Goal: Task Accomplishment & Management: Manage account settings

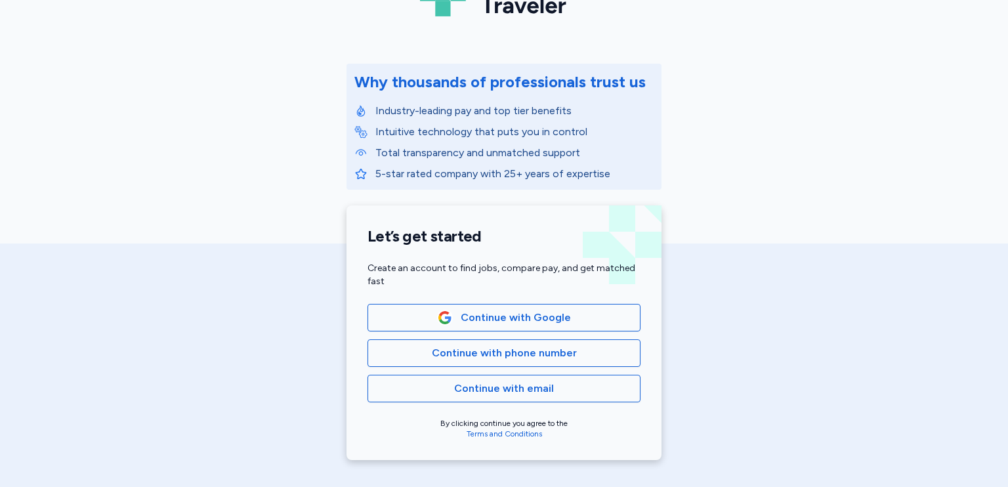
scroll to position [262, 0]
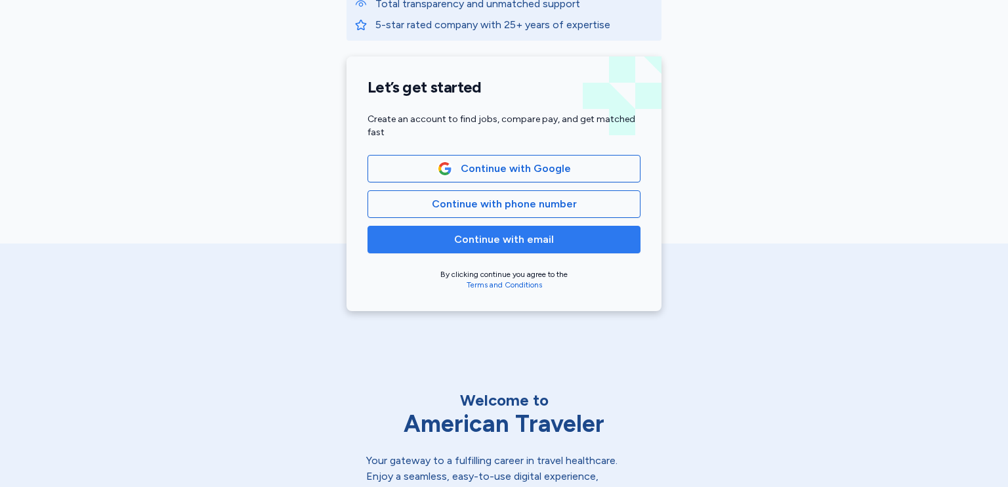
click at [506, 237] on span "Continue with email" at bounding box center [504, 240] width 100 height 16
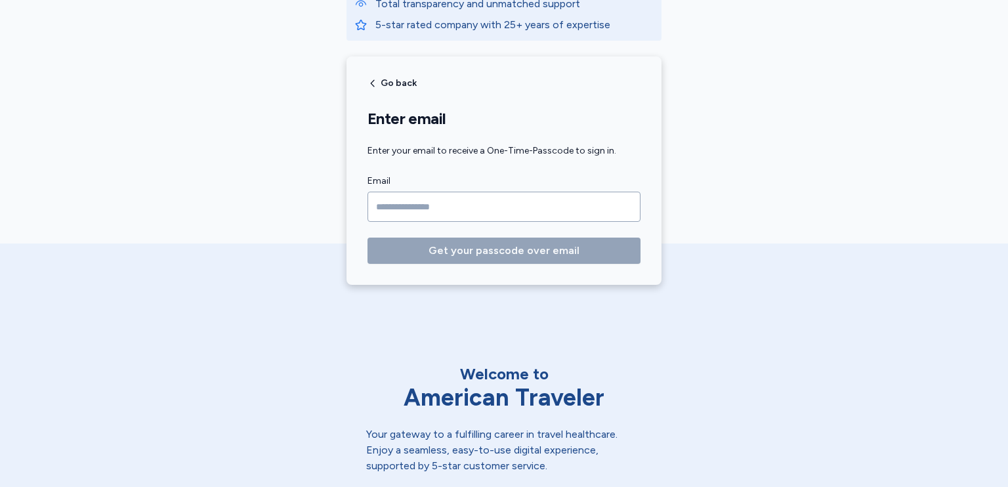
click at [434, 213] on input "Email" at bounding box center [503, 207] width 273 height 30
click at [414, 205] on input "Email" at bounding box center [503, 207] width 273 height 30
click at [478, 206] on input "**********" at bounding box center [503, 207] width 273 height 30
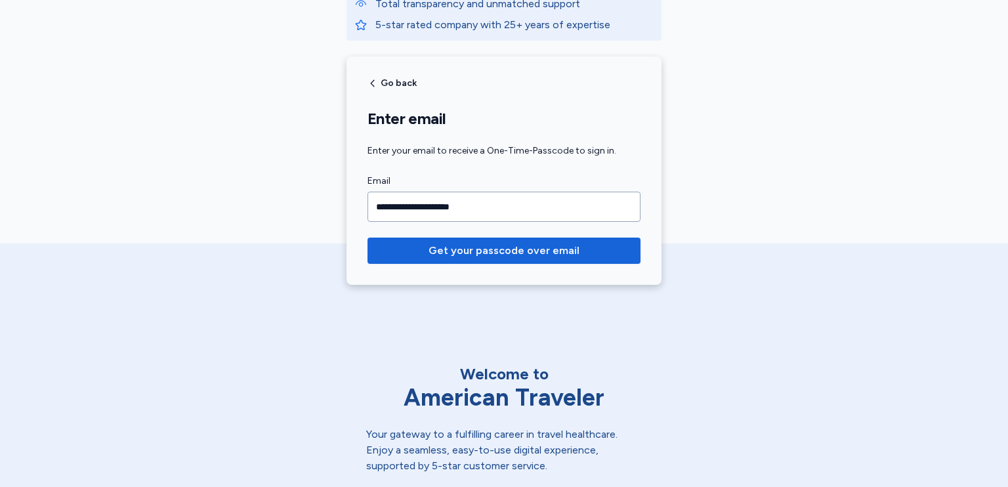
type input "**********"
click at [367, 237] on button "Get your passcode over email" at bounding box center [503, 250] width 273 height 26
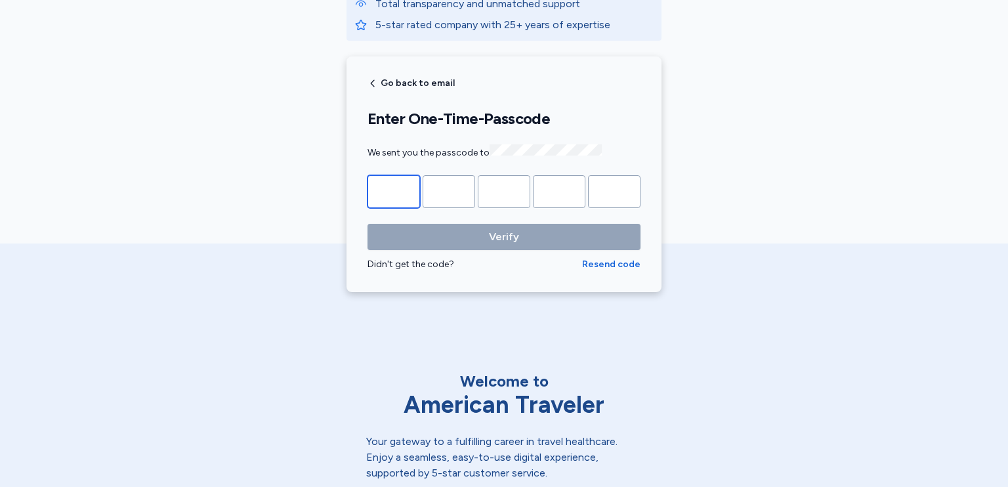
type input "*"
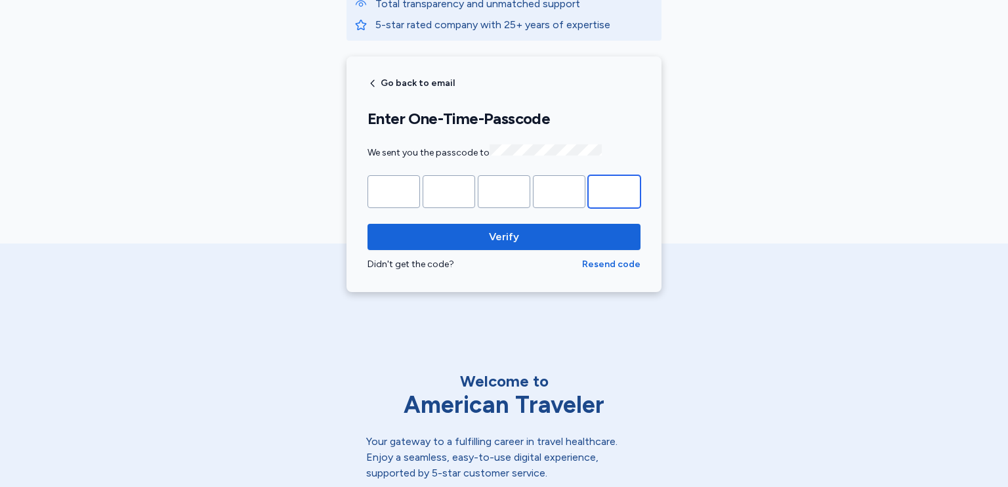
type input "*"
click at [367, 224] on button "Verify" at bounding box center [503, 237] width 273 height 26
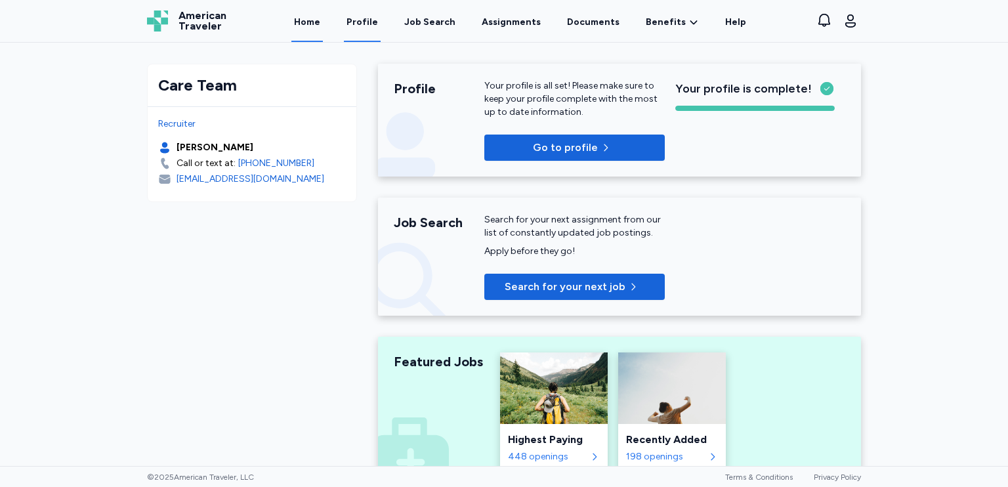
click at [373, 20] on link "Profile" at bounding box center [362, 21] width 37 height 41
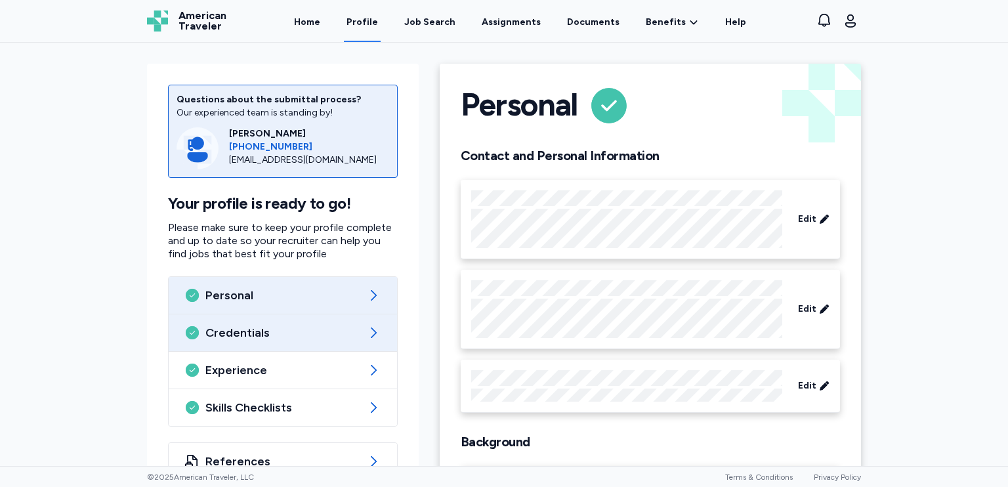
click at [231, 327] on span "Credentials" at bounding box center [282, 333] width 155 height 16
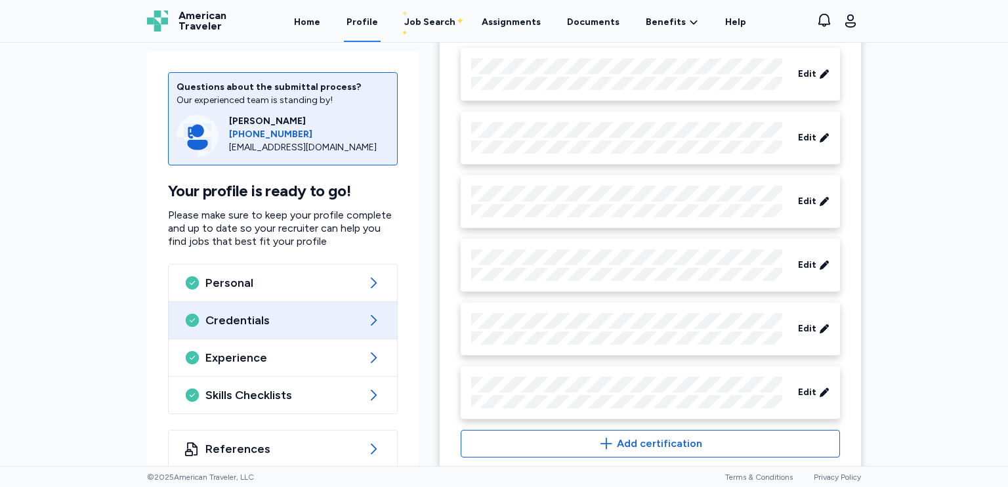
scroll to position [885, 0]
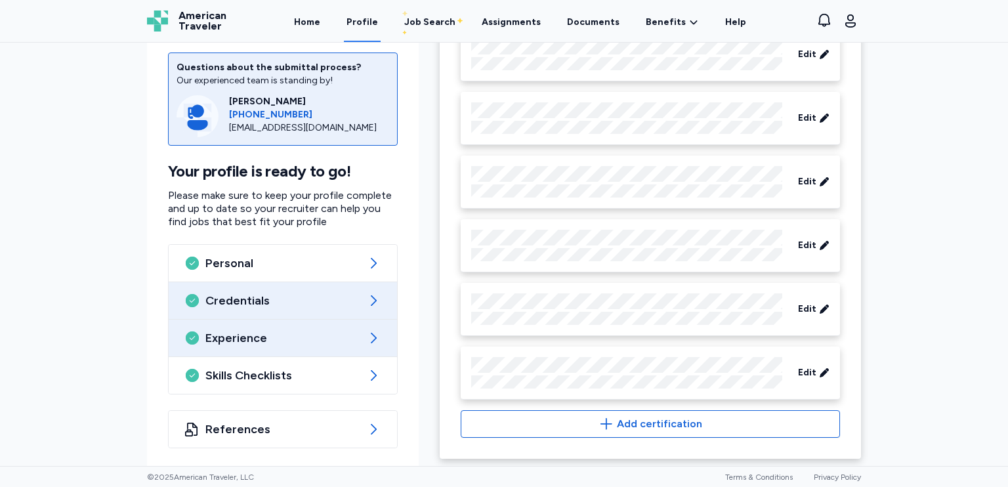
click at [223, 331] on span "Experience" at bounding box center [282, 338] width 155 height 16
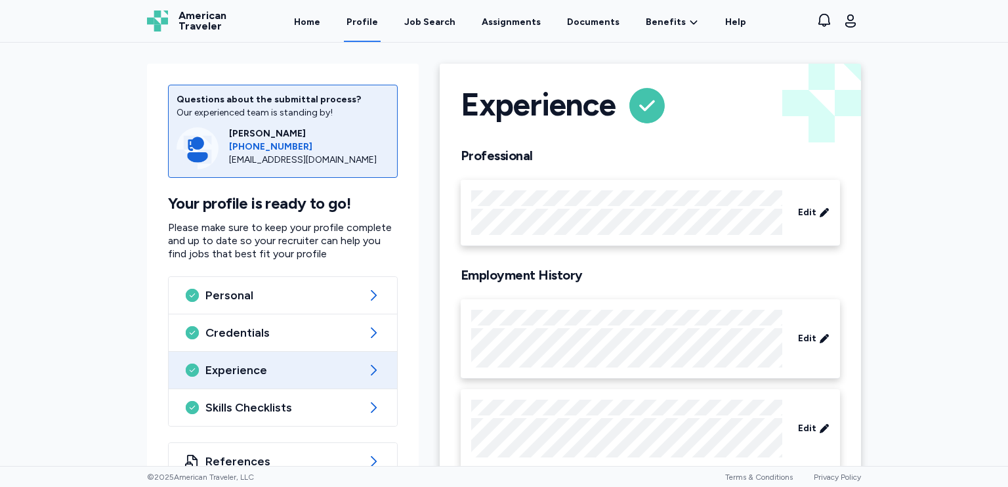
scroll to position [71, 0]
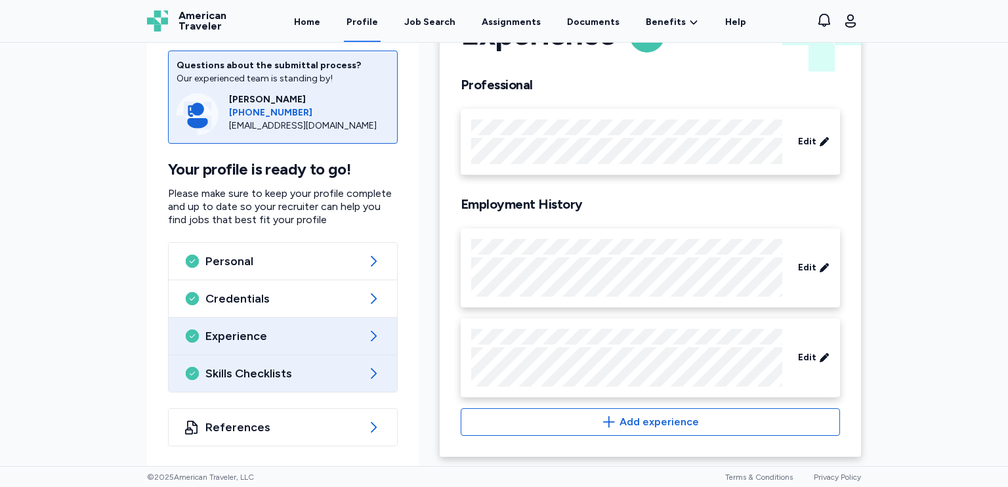
click at [259, 380] on span "Skills Checklists" at bounding box center [282, 373] width 155 height 16
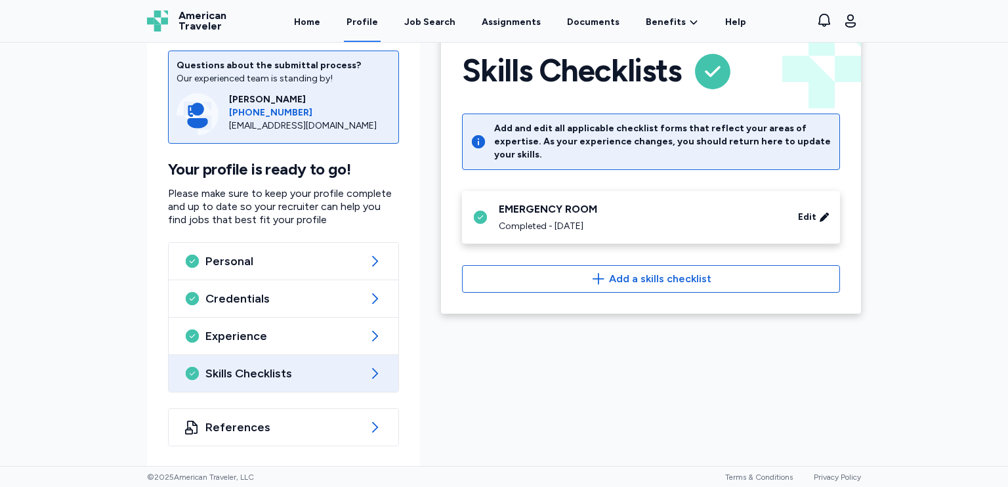
click at [588, 203] on div "EMERGENCY ROOM" at bounding box center [640, 209] width 283 height 16
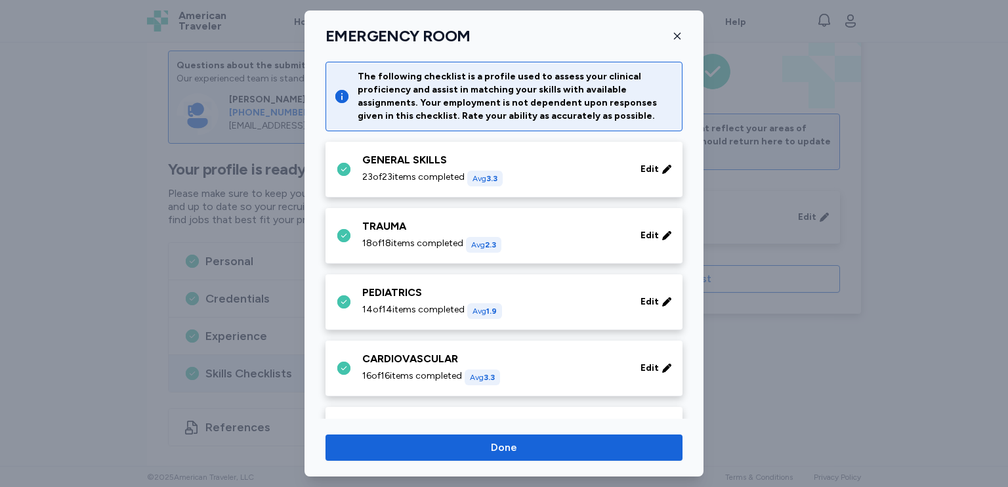
click at [415, 159] on div "GENERAL SKILLS" at bounding box center [493, 160] width 262 height 16
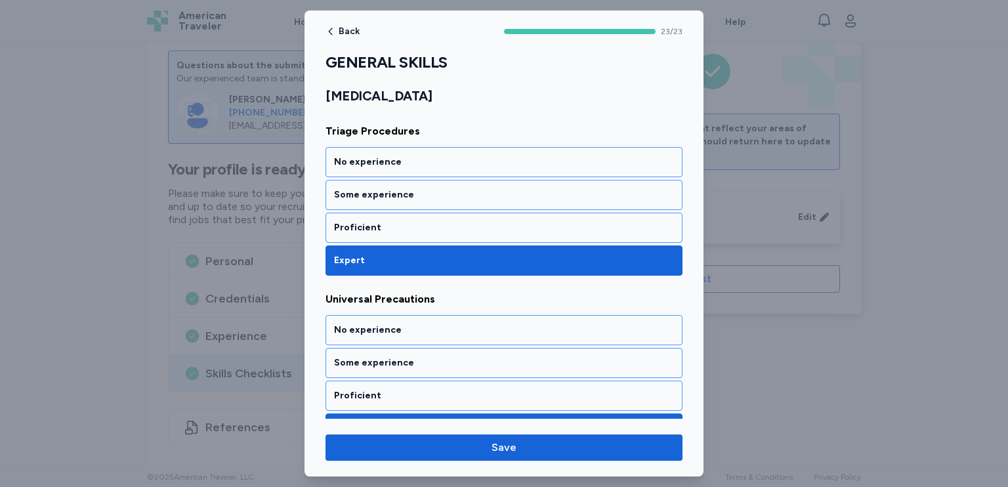
scroll to position [3743, 0]
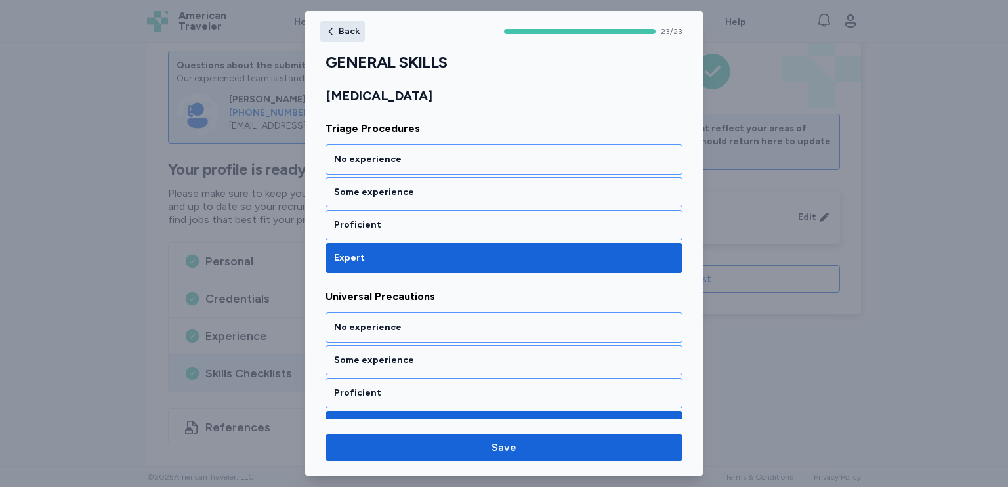
click at [354, 28] on span "Back" at bounding box center [349, 31] width 21 height 9
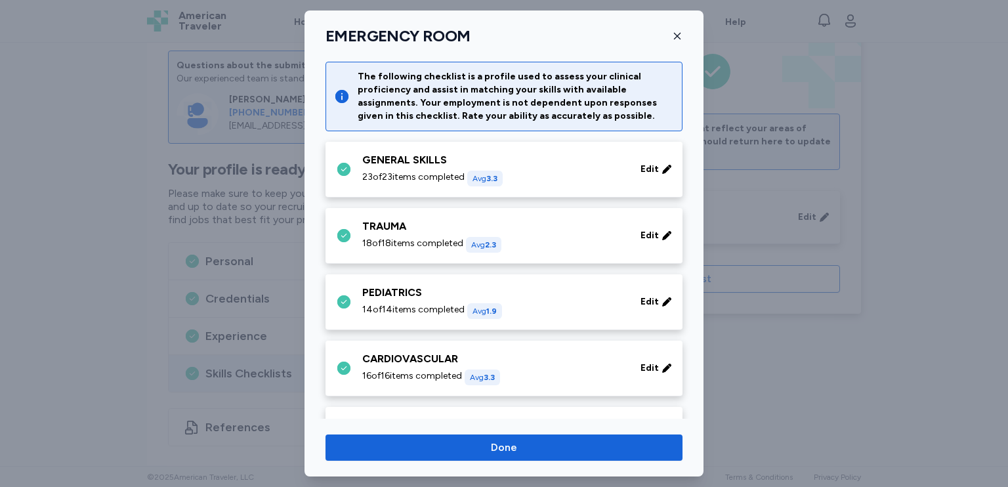
click at [432, 228] on div "TRAUMA" at bounding box center [493, 226] width 262 height 16
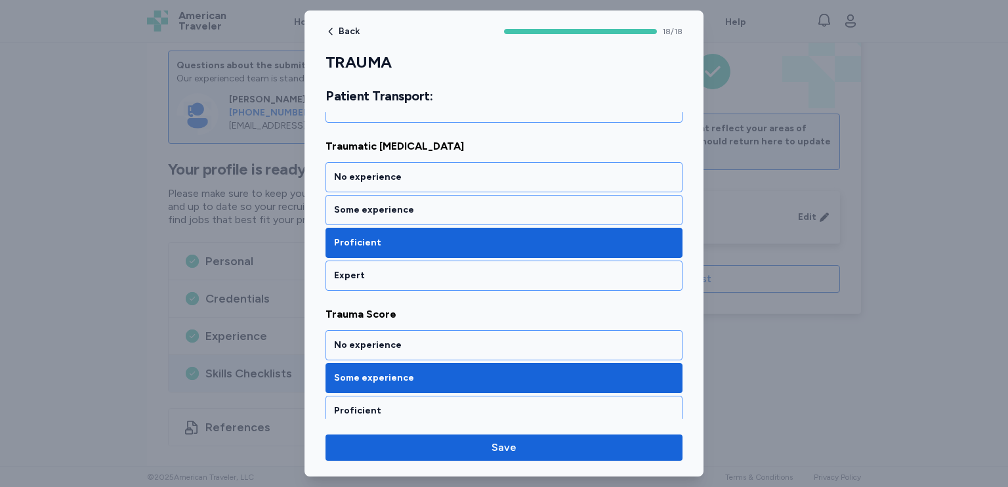
scroll to position [2909, 0]
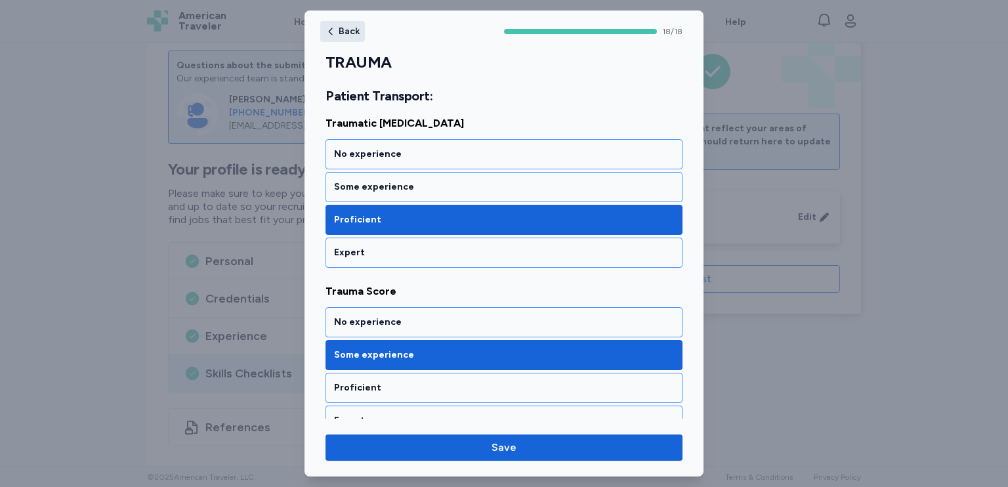
click at [340, 27] on span "Back" at bounding box center [349, 31] width 21 height 9
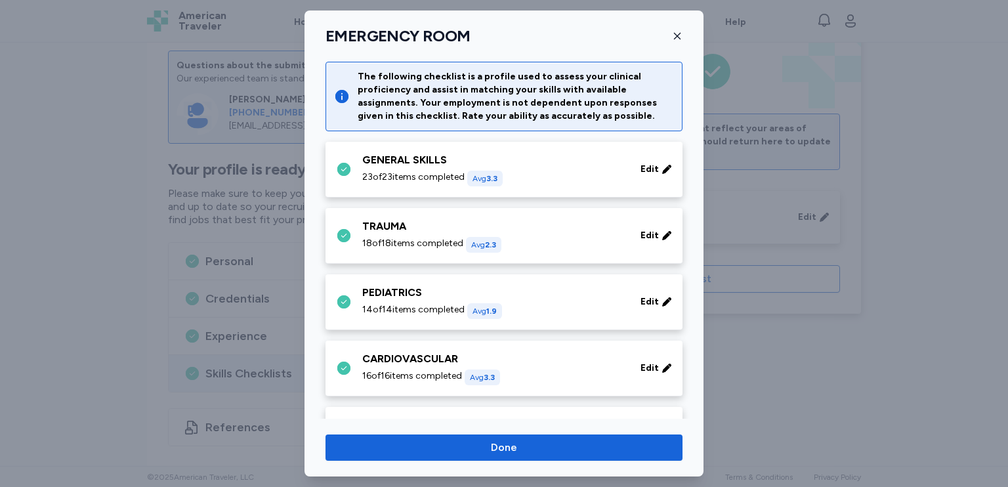
click at [417, 361] on div "CARDIOVASCULAR" at bounding box center [493, 359] width 262 height 16
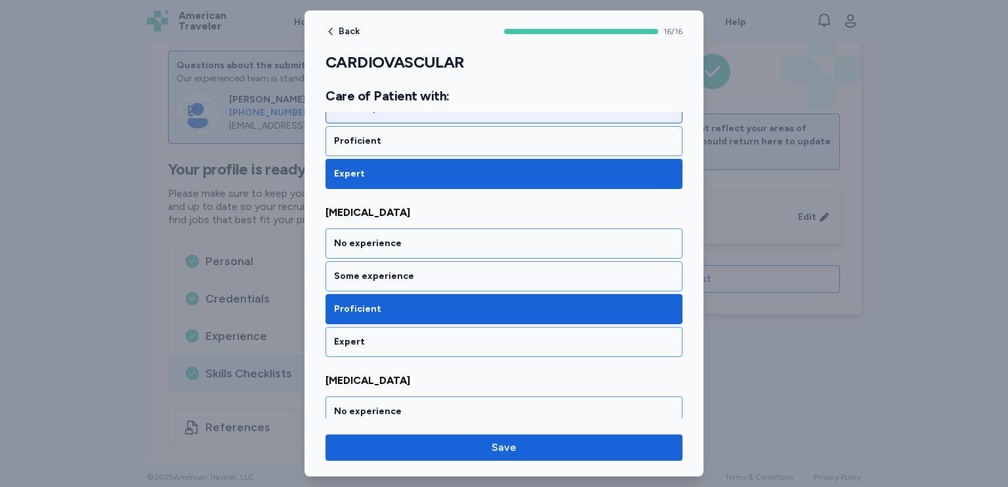
scroll to position [2575, 0]
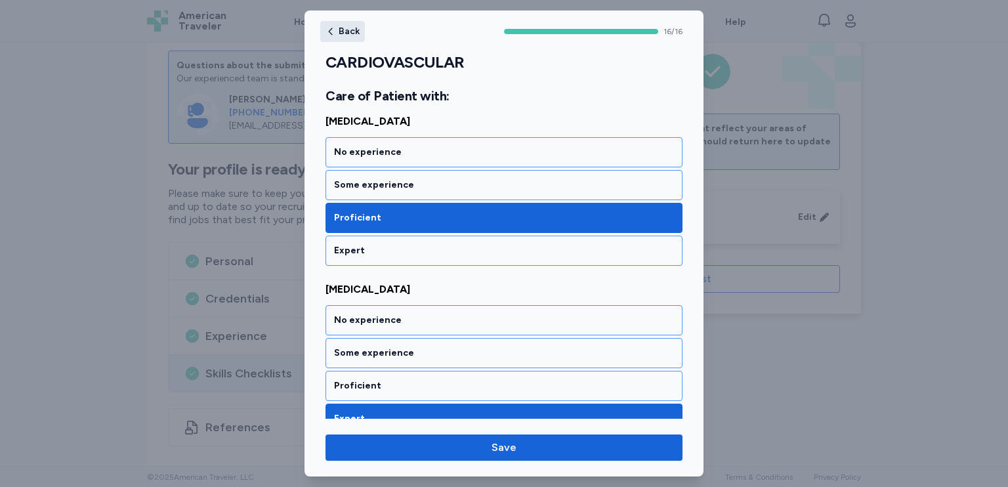
click at [348, 33] on span "Back" at bounding box center [349, 31] width 21 height 9
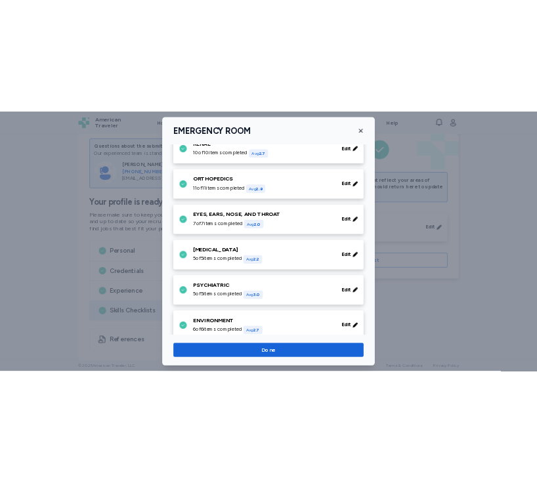
scroll to position [849, 0]
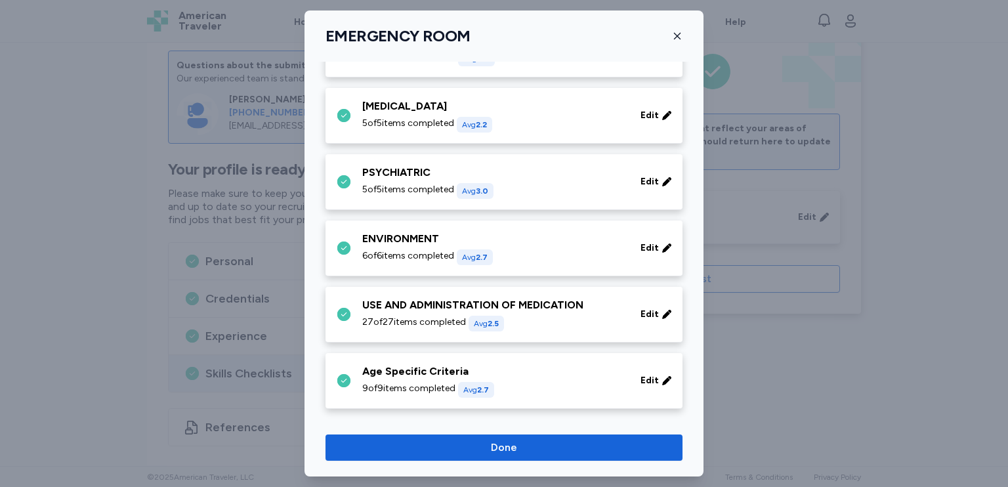
click at [681, 33] on icon "button" at bounding box center [677, 36] width 10 height 10
